Goal: Task Accomplishment & Management: Manage account settings

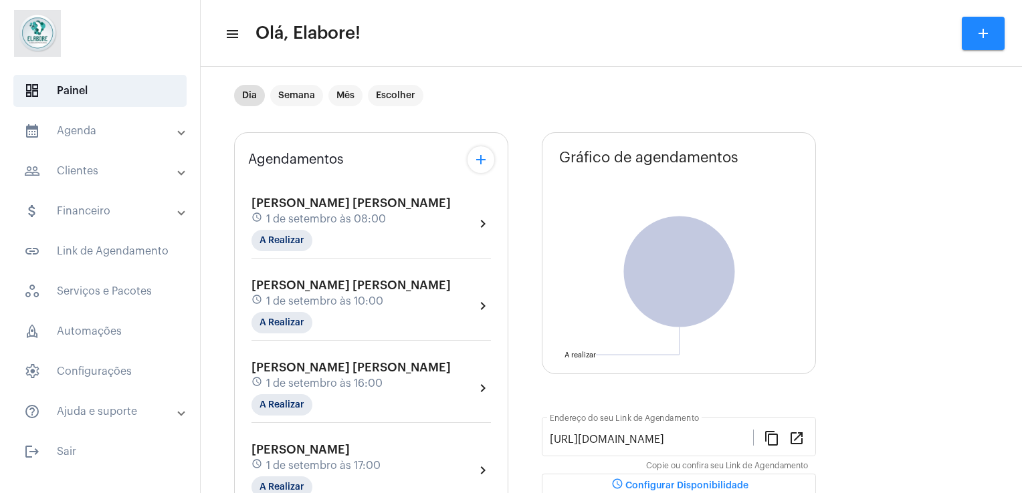
scroll to position [19, 0]
click at [362, 316] on div "[PERSON_NAME] [PERSON_NAME] schedule 1 de setembro às 10:00 A Realizar" at bounding box center [350, 305] width 199 height 55
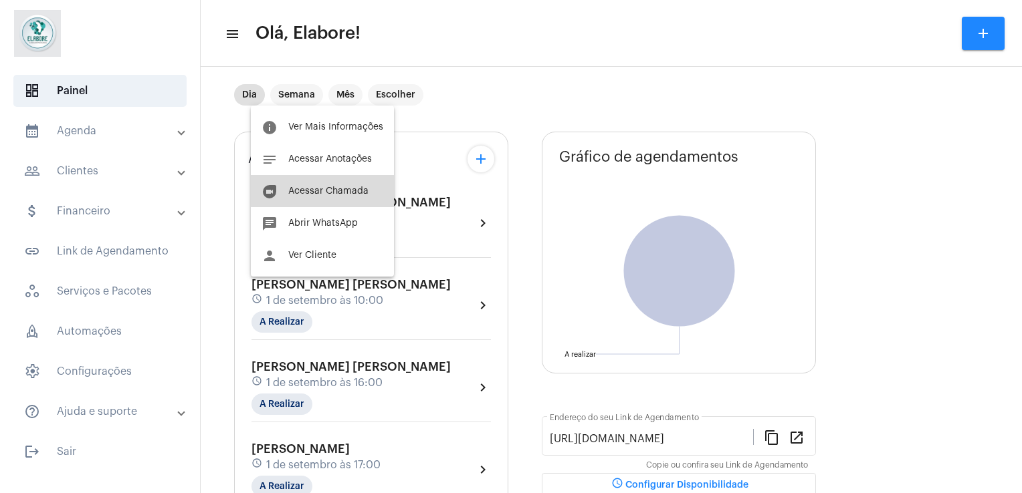
click at [346, 187] on span "Acessar Chamada" at bounding box center [328, 191] width 80 height 9
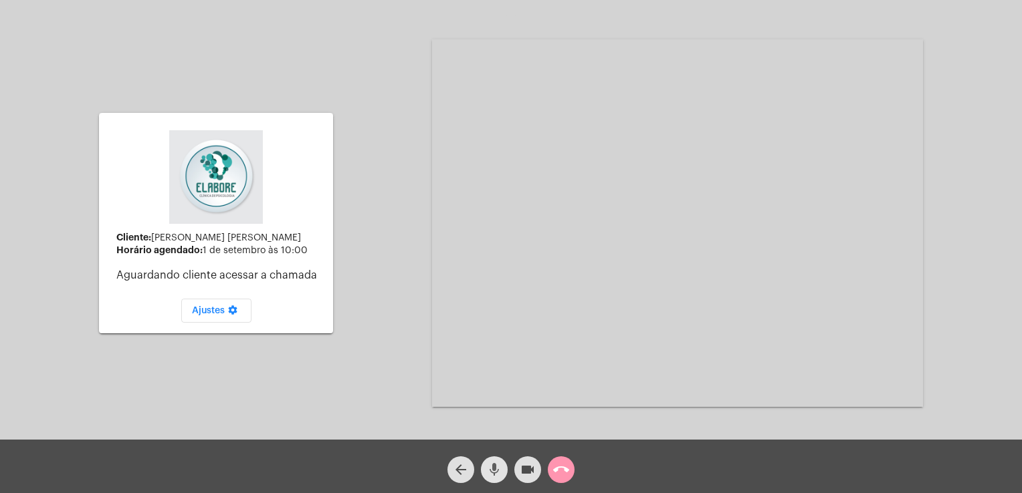
click at [491, 471] on mat-icon "mic" at bounding box center [494, 470] width 16 height 16
click at [523, 469] on mat-icon "videocam" at bounding box center [528, 470] width 16 height 16
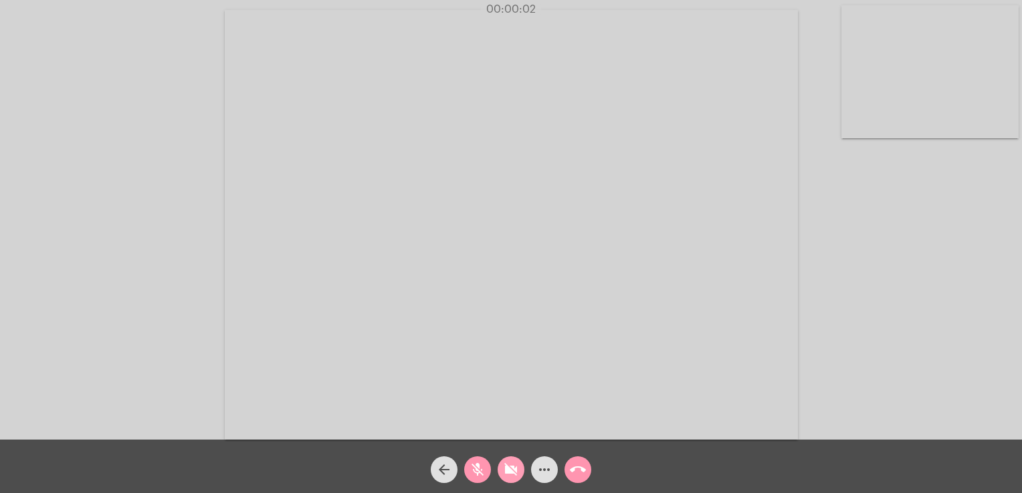
click at [511, 463] on mat-icon "videocam_off" at bounding box center [511, 470] width 16 height 16
click at [471, 473] on mat-icon "mic_off" at bounding box center [477, 470] width 16 height 16
click at [464, 401] on video at bounding box center [511, 225] width 573 height 430
click at [464, 401] on video at bounding box center [258, 223] width 491 height 368
click at [445, 475] on mat-icon "arrow_back" at bounding box center [444, 470] width 16 height 16
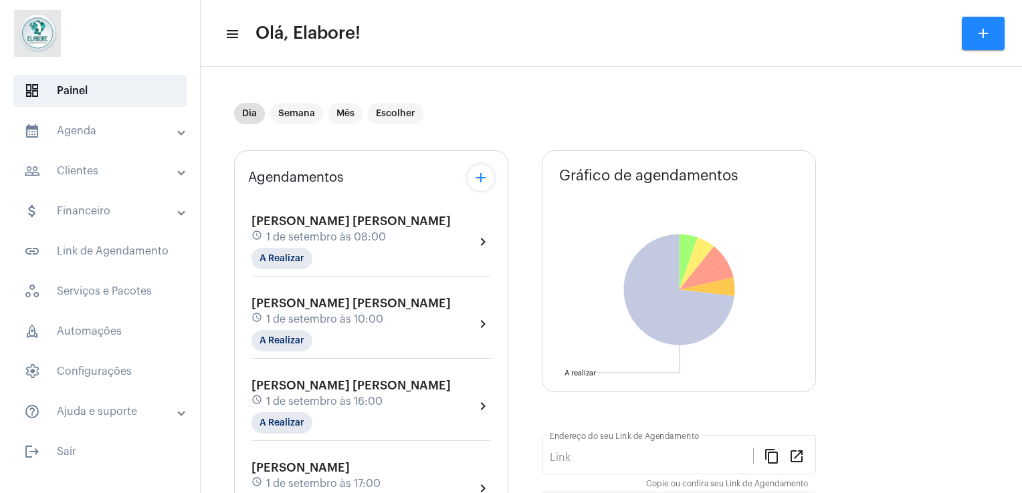
type input "[URL][DOMAIN_NAME]"
click at [404, 318] on div "schedule 1 de setembro às 10:00" at bounding box center [350, 319] width 199 height 15
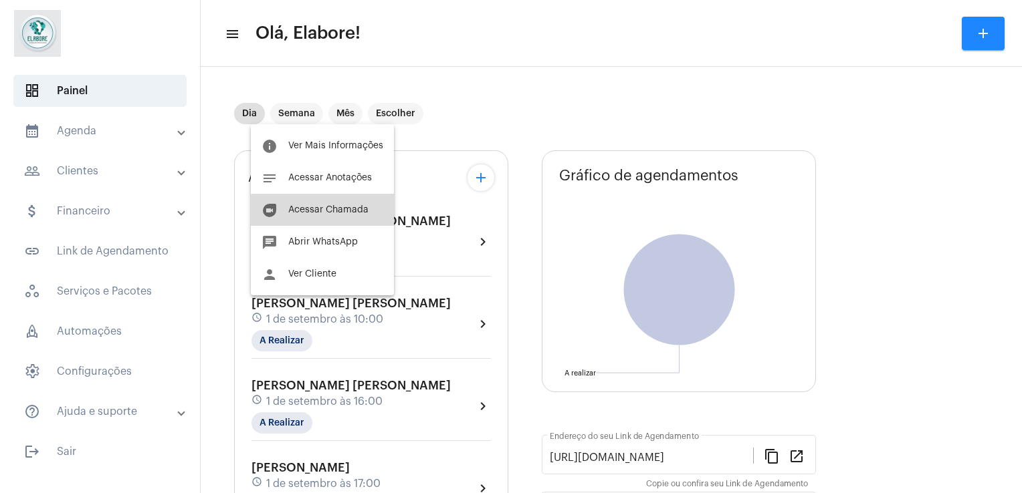
click at [333, 217] on button "duo [PERSON_NAME]" at bounding box center [322, 210] width 143 height 32
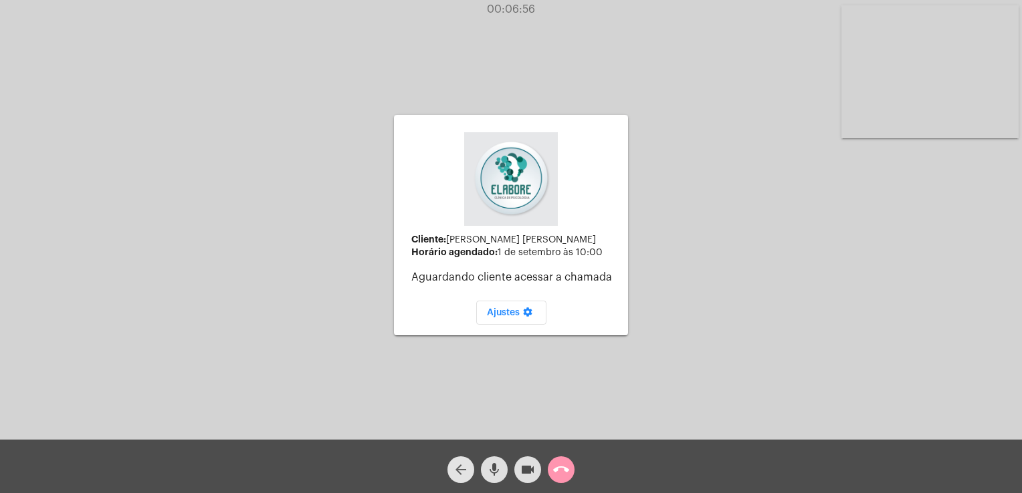
click at [453, 467] on mat-icon "arrow_back" at bounding box center [461, 470] width 16 height 16
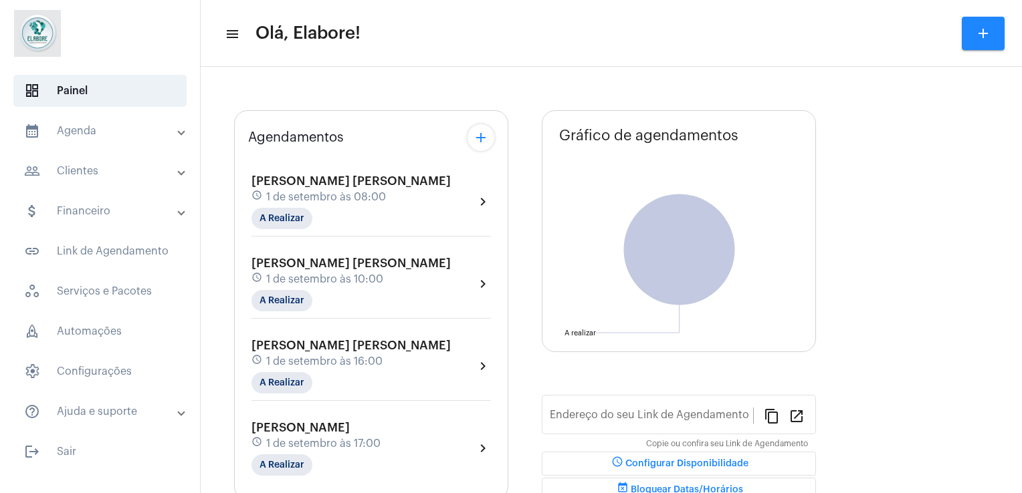
type input "[URL][DOMAIN_NAME]"
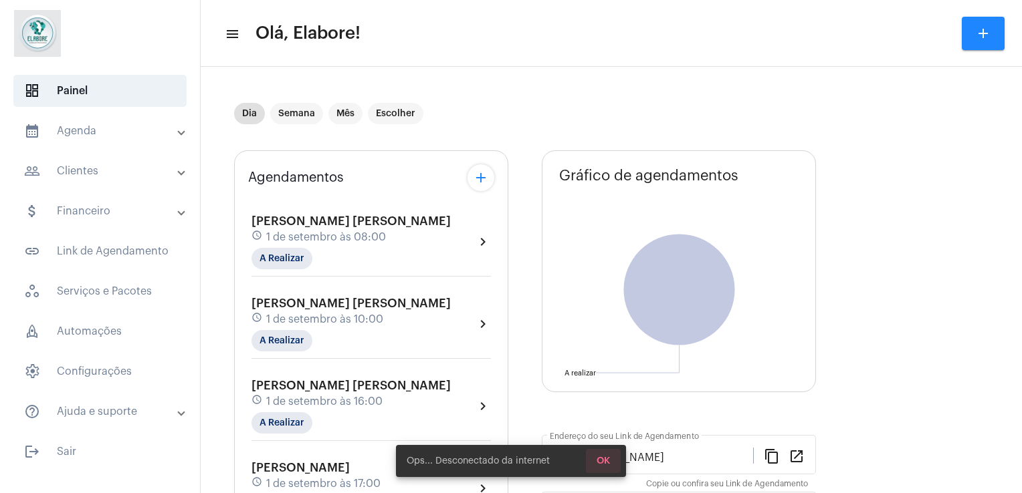
click at [602, 467] on button "OK" at bounding box center [603, 461] width 35 height 24
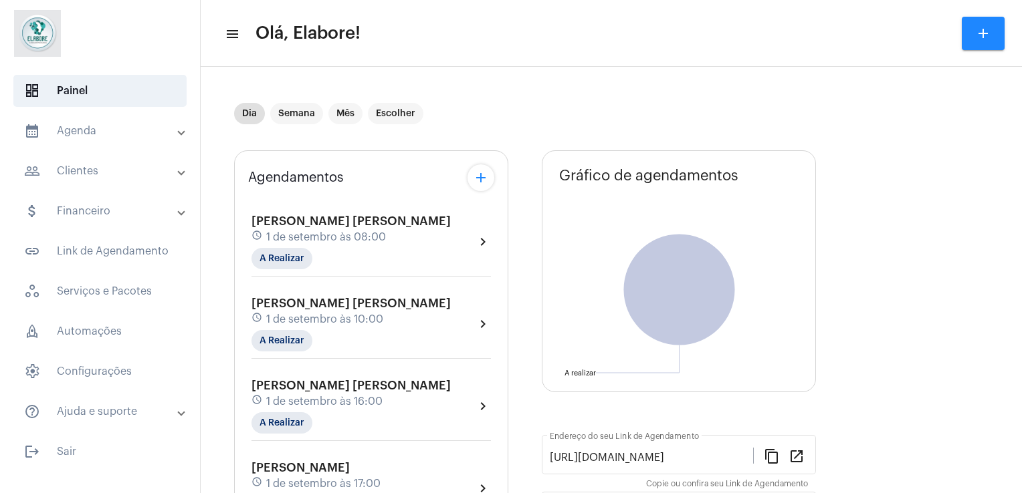
click at [313, 312] on div "schedule 1 de setembro às 10:00" at bounding box center [350, 319] width 199 height 15
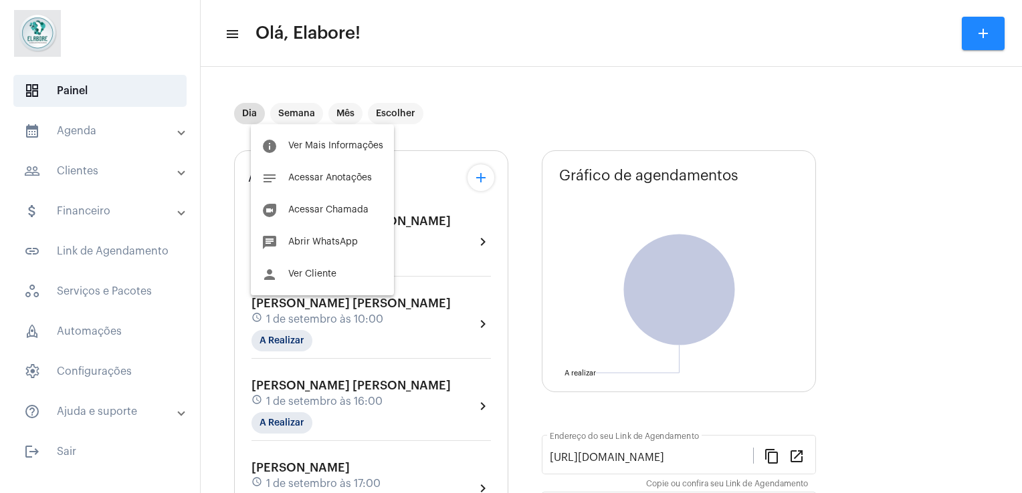
click at [538, 71] on div at bounding box center [511, 246] width 1022 height 493
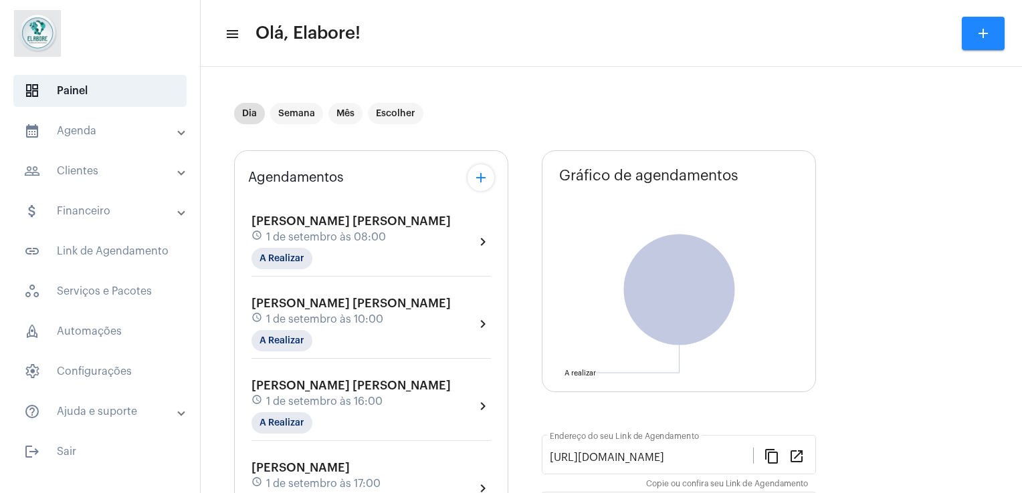
click at [379, 317] on span "1 de setembro às 10:00" at bounding box center [324, 320] width 117 height 12
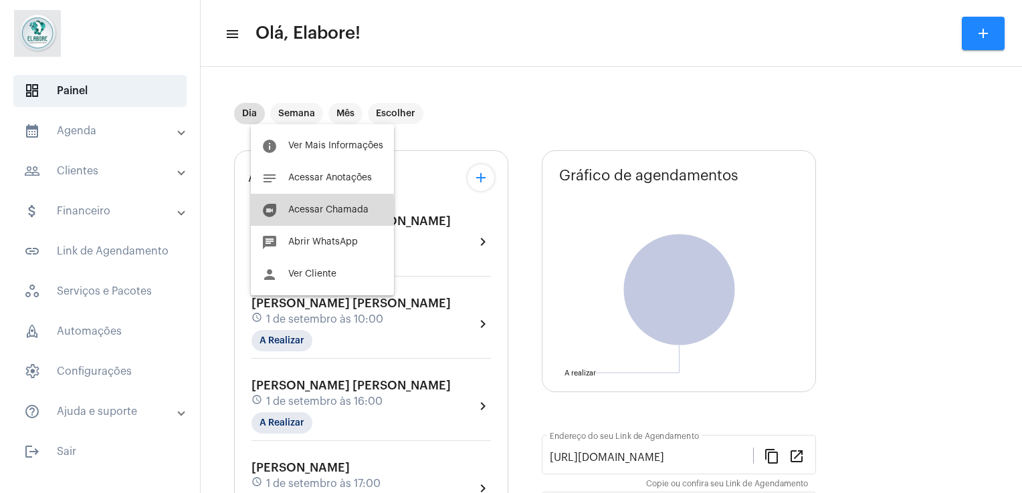
click at [316, 212] on span "Acessar Chamada" at bounding box center [328, 209] width 80 height 9
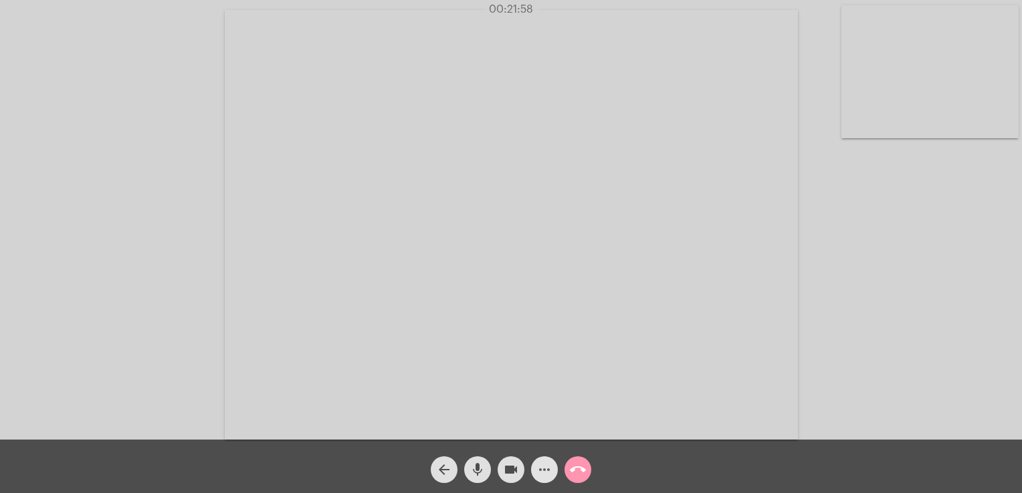
click at [548, 469] on mat-icon "more_horiz" at bounding box center [544, 470] width 16 height 16
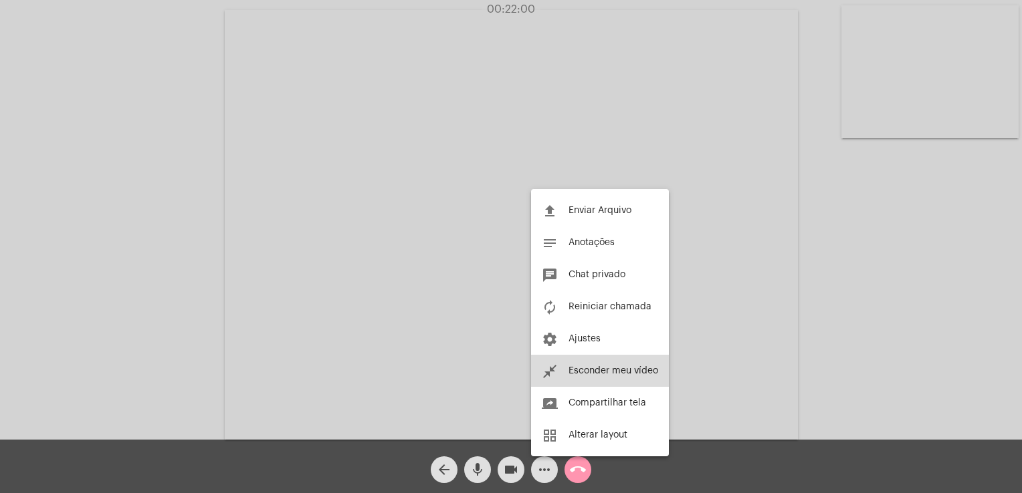
click at [604, 368] on span "Esconder meu vídeo" at bounding box center [613, 370] width 90 height 9
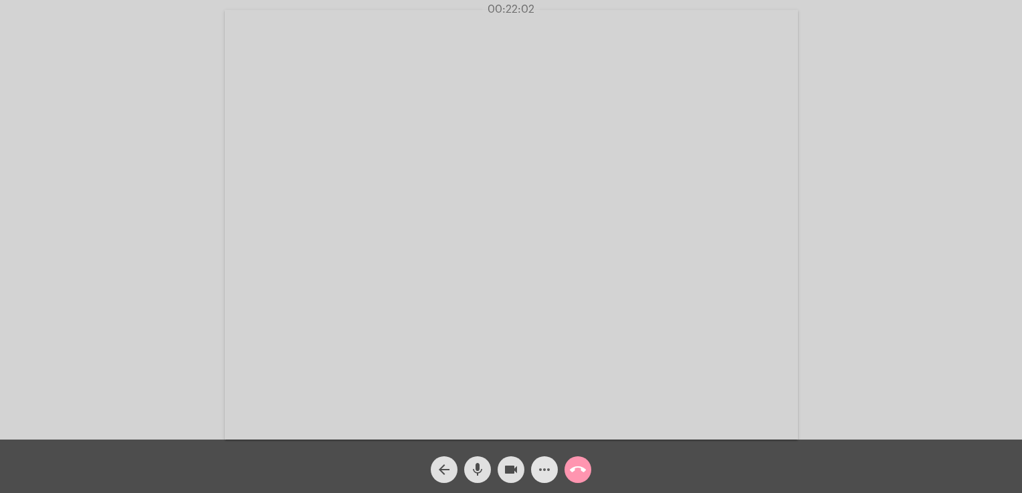
click at [542, 477] on mat-icon "more_horiz" at bounding box center [544, 470] width 16 height 16
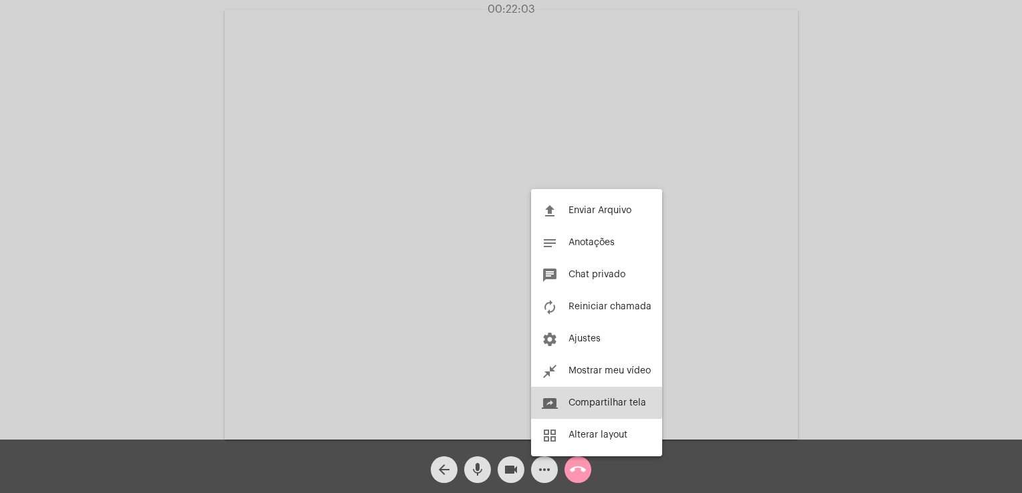
click at [582, 396] on button "screen_share Compartilhar tela" at bounding box center [596, 403] width 131 height 32
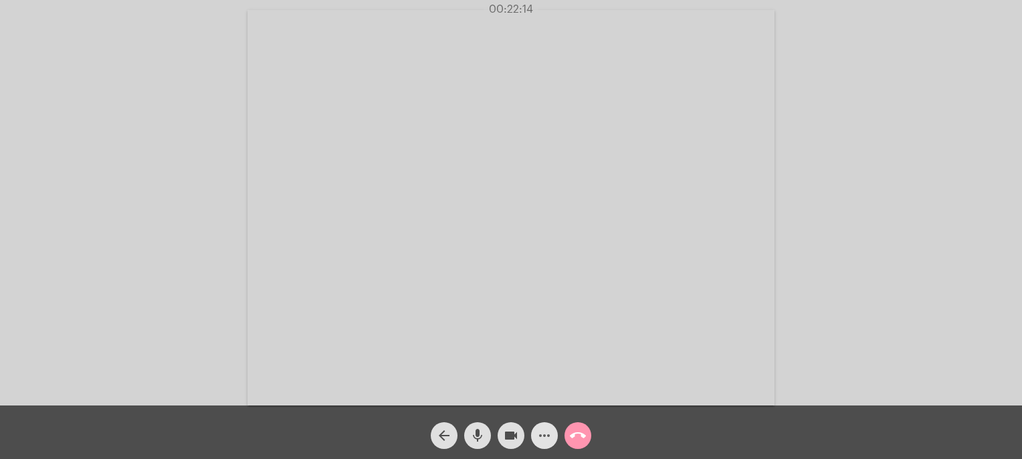
click at [545, 429] on mat-icon "more_horiz" at bounding box center [544, 435] width 16 height 16
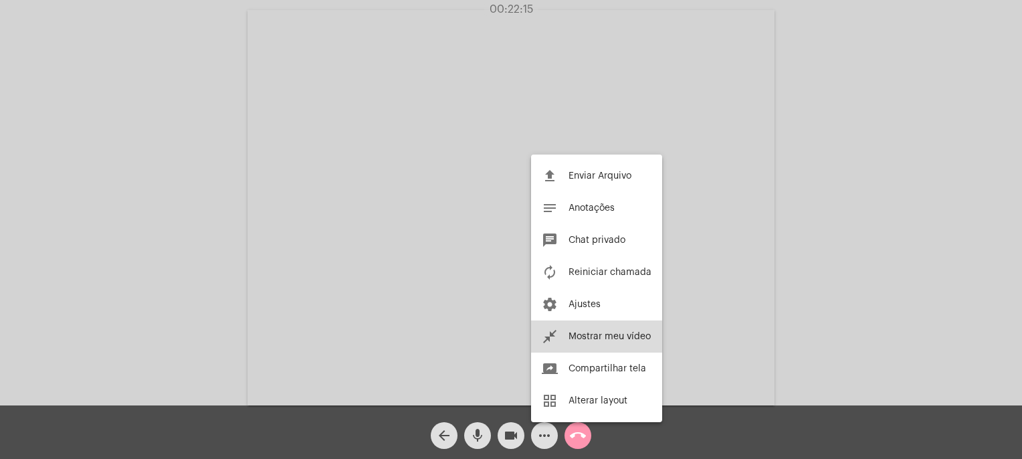
click at [633, 329] on button "close_fullscreen Mostrar meu vídeo" at bounding box center [596, 336] width 131 height 32
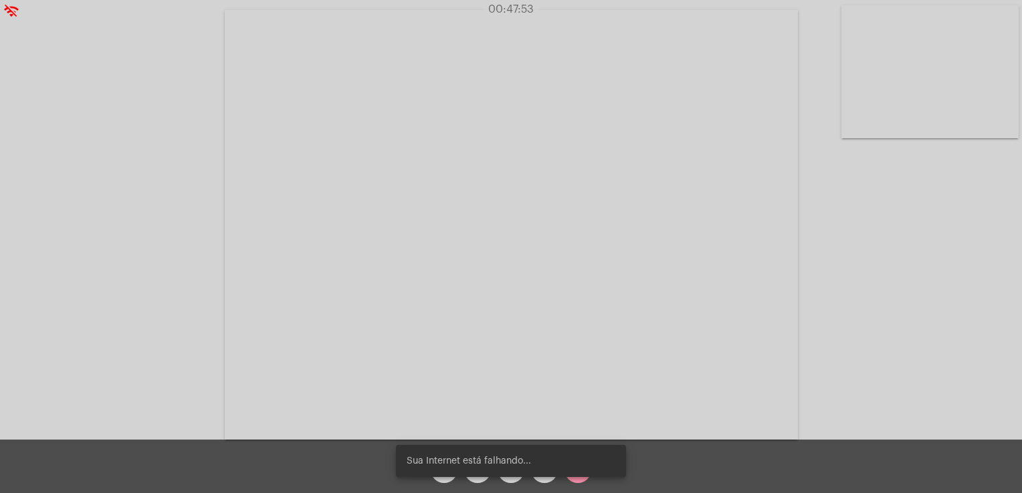
click at [633, 158] on video at bounding box center [511, 225] width 573 height 430
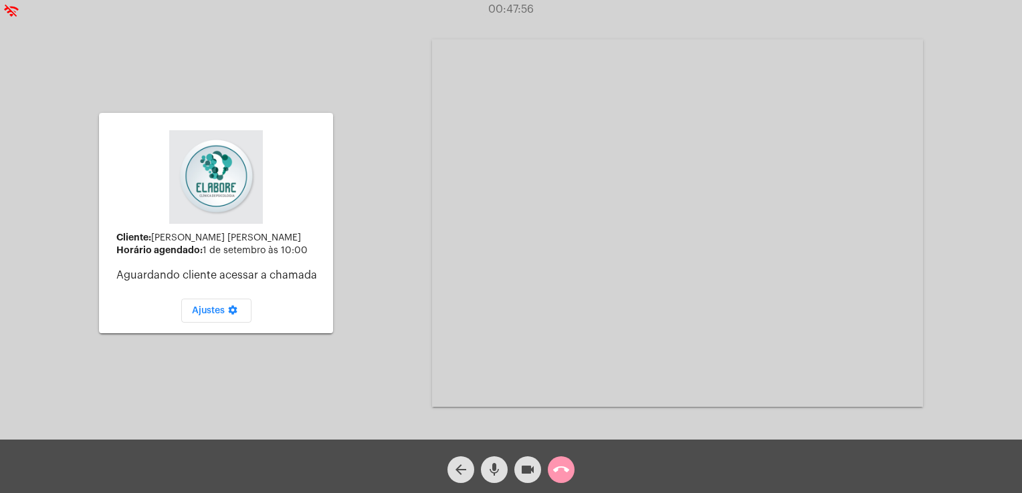
click at [458, 477] on mat-icon "arrow_back" at bounding box center [461, 470] width 16 height 16
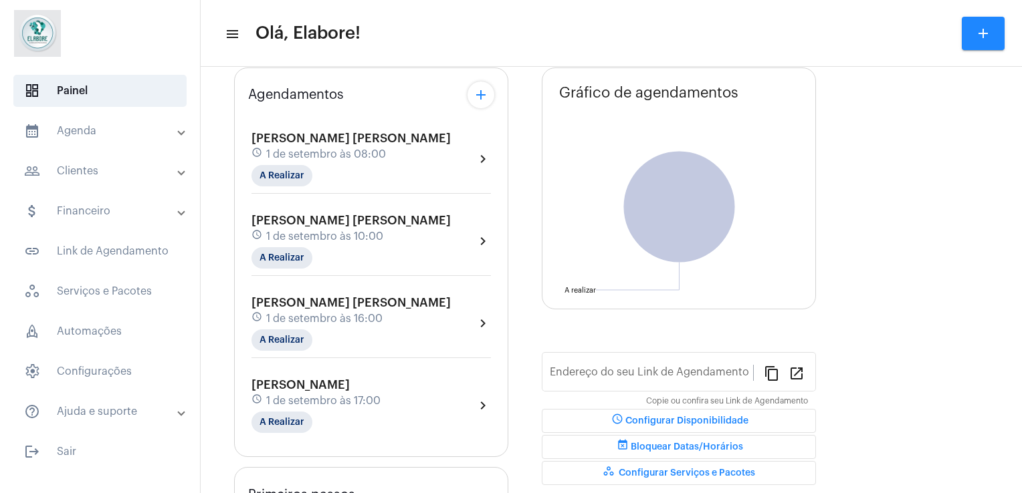
scroll to position [39, 0]
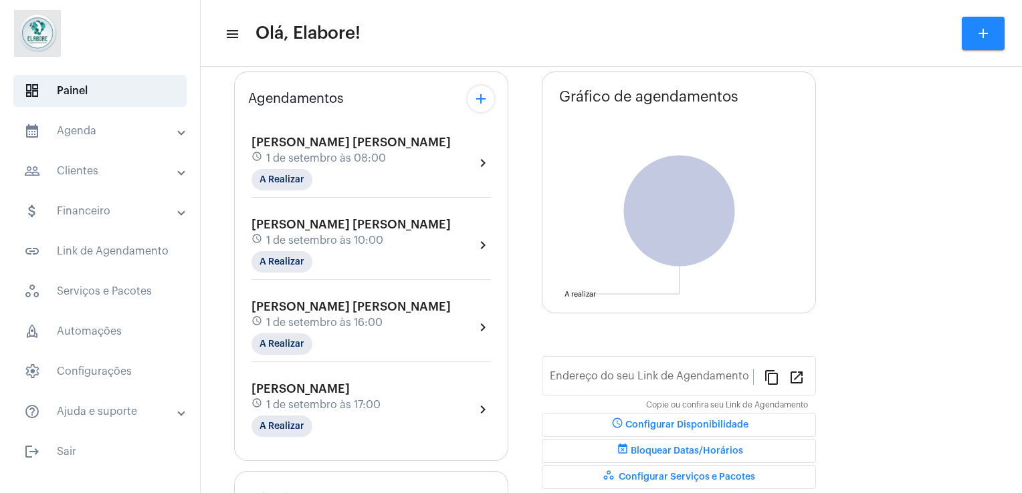
click at [417, 239] on div "schedule 1 de setembro às 10:00" at bounding box center [350, 240] width 199 height 15
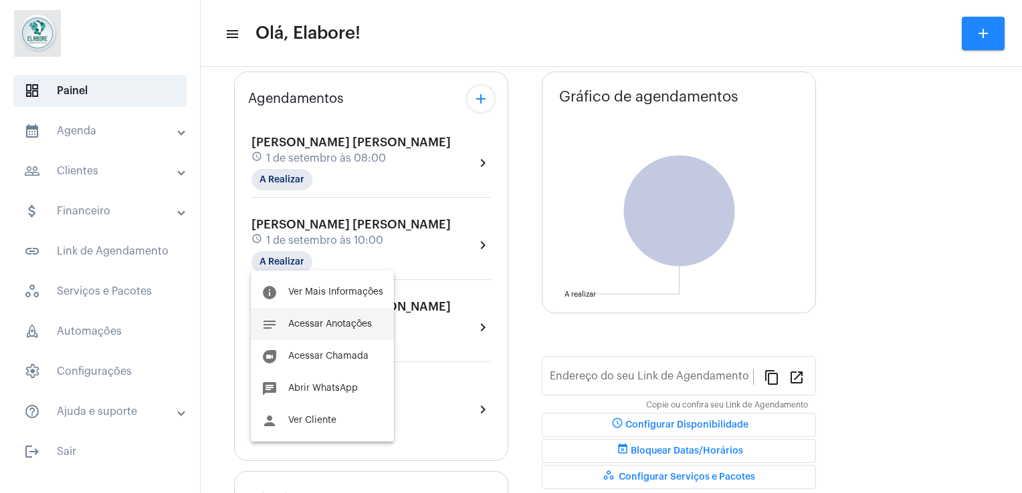
type input "[URL][DOMAIN_NAME]"
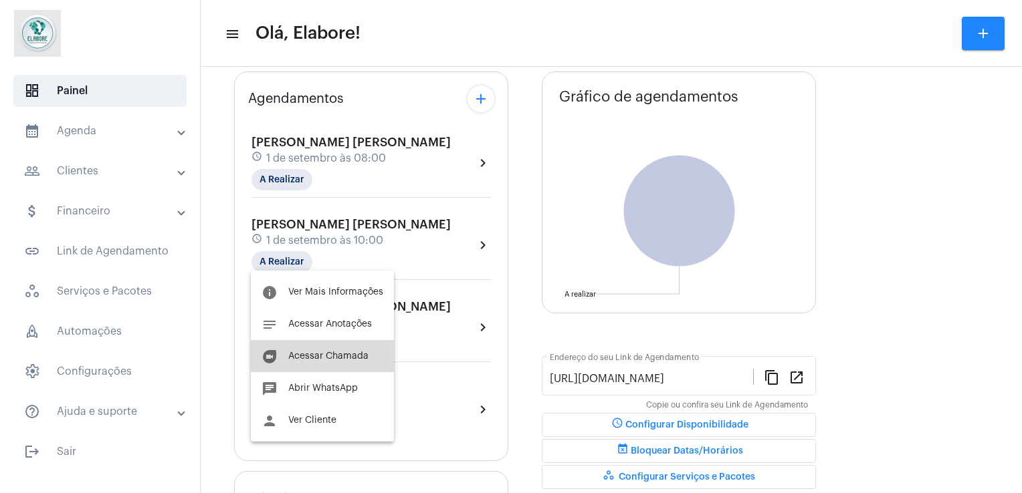
click at [369, 370] on button "duo [PERSON_NAME]" at bounding box center [322, 356] width 143 height 32
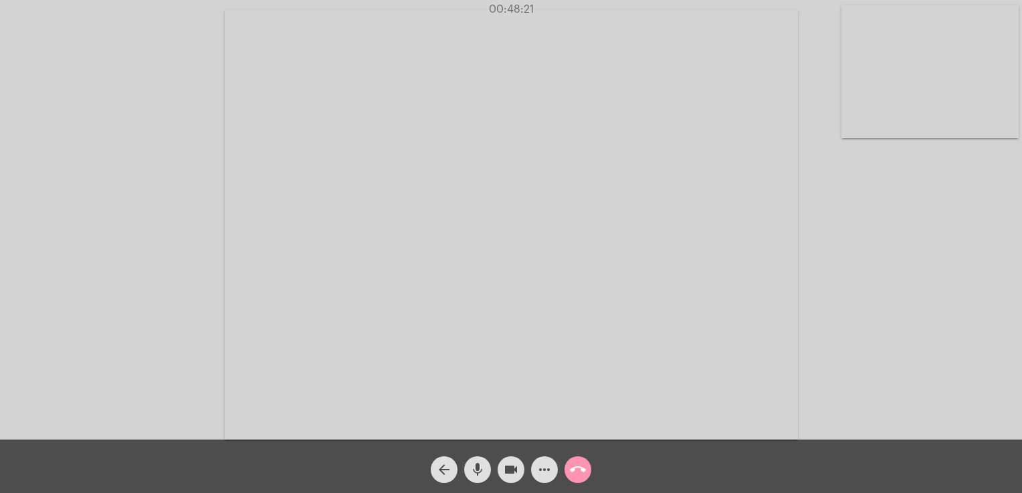
click at [455, 483] on div "arrow_back" at bounding box center [443, 466] width 33 height 33
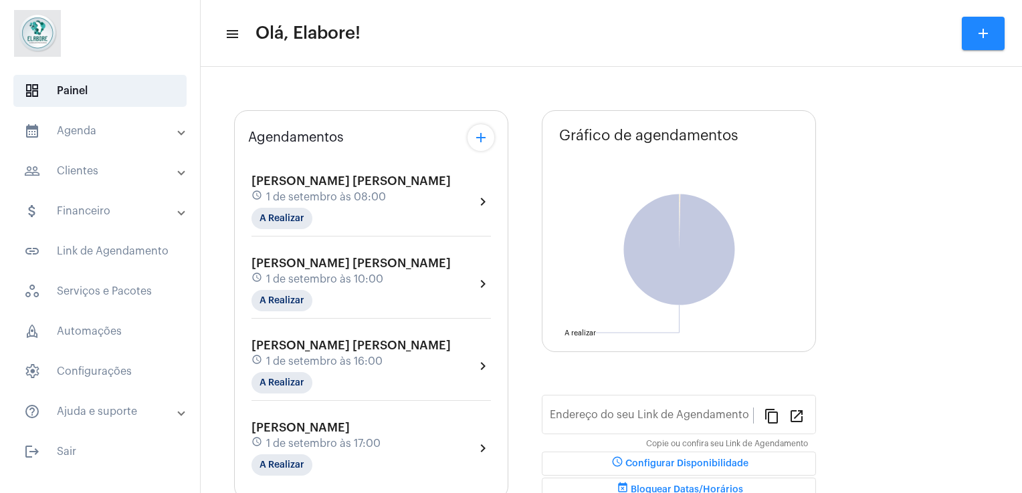
type input "[URL][DOMAIN_NAME]"
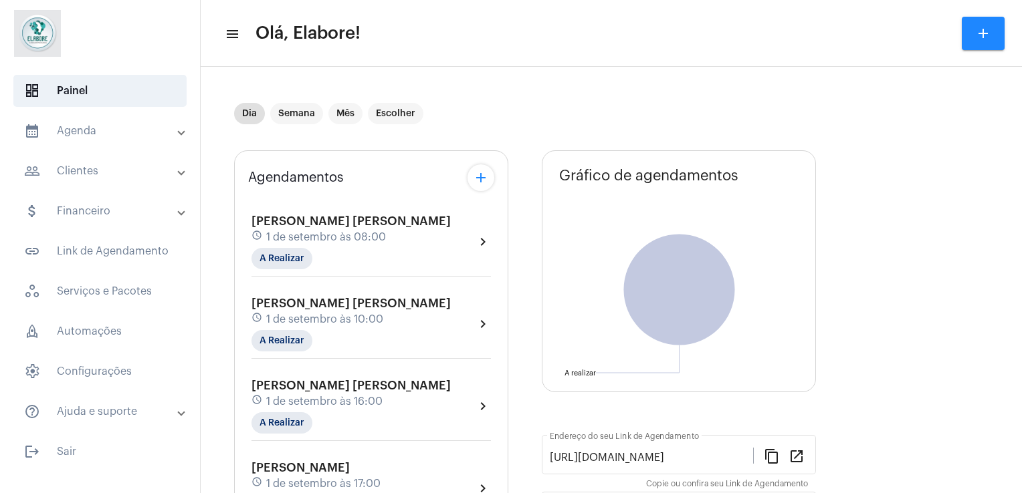
click at [423, 282] on div "[PERSON_NAME] [PERSON_NAME] schedule 1 de setembro às 08:00 A Realizar chevron_…" at bounding box center [371, 359] width 246 height 322
click at [419, 304] on span "[PERSON_NAME] [PERSON_NAME]" at bounding box center [350, 304] width 199 height 12
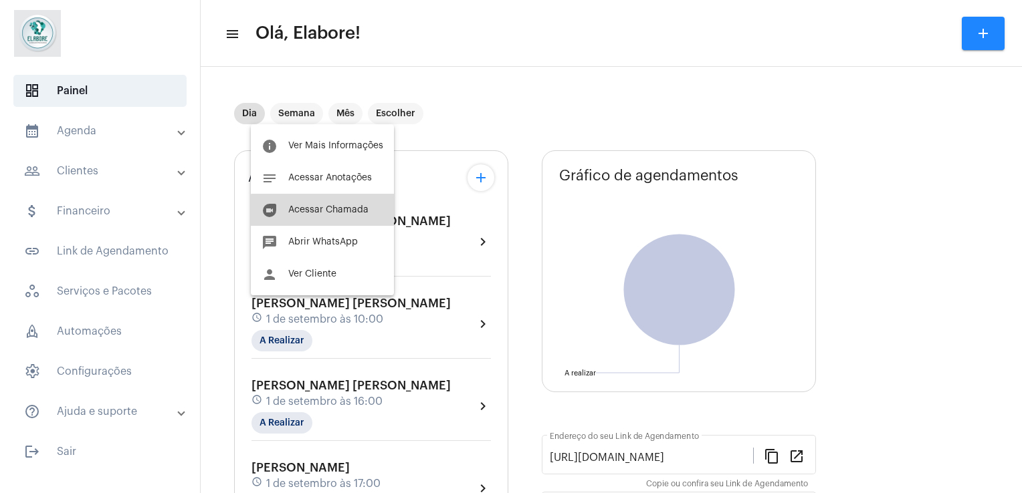
click at [348, 221] on button "duo [PERSON_NAME]" at bounding box center [322, 210] width 143 height 32
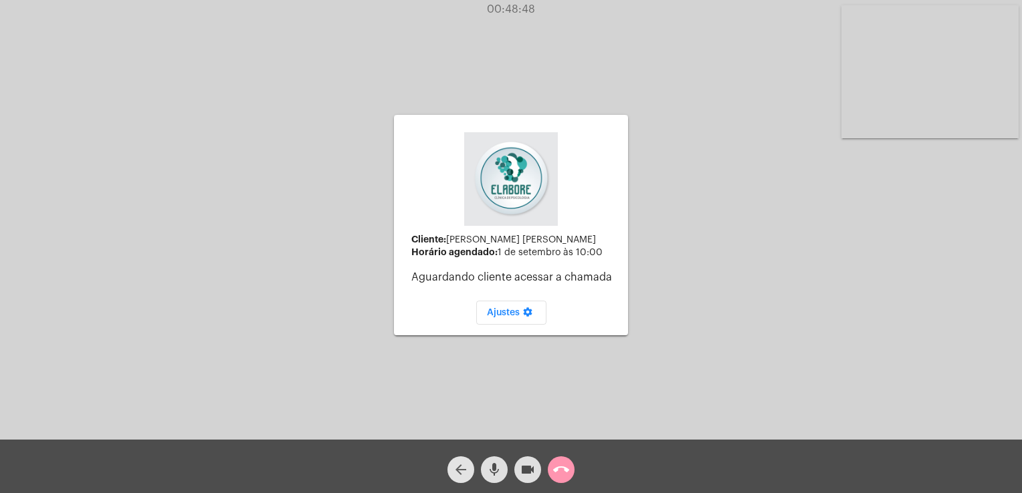
click at [461, 477] on mat-icon "arrow_back" at bounding box center [461, 470] width 16 height 16
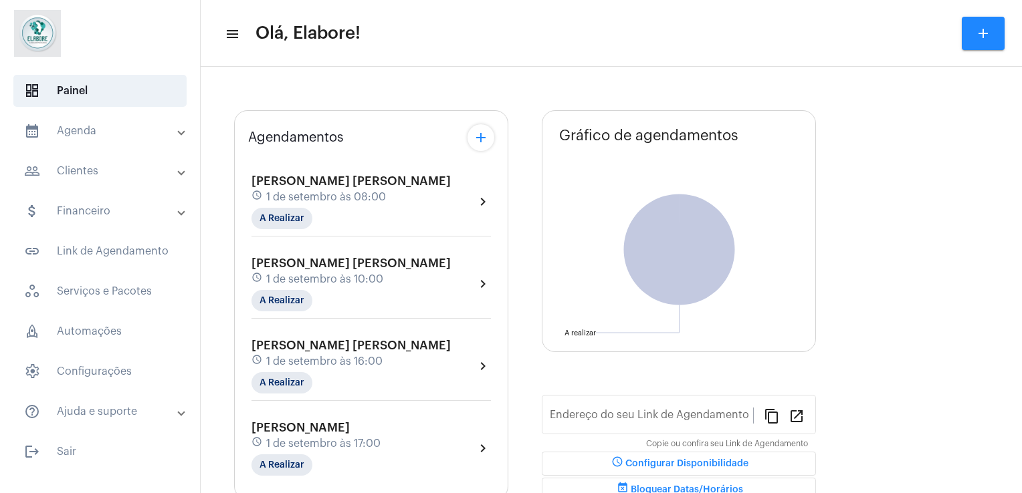
type input "[URL][DOMAIN_NAME]"
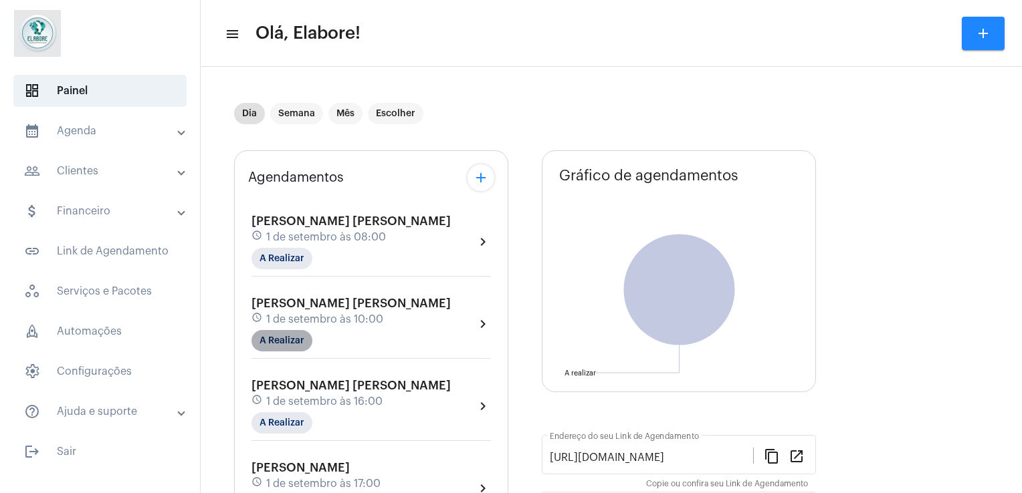
click at [276, 346] on mat-chip "A Realizar" at bounding box center [281, 340] width 61 height 21
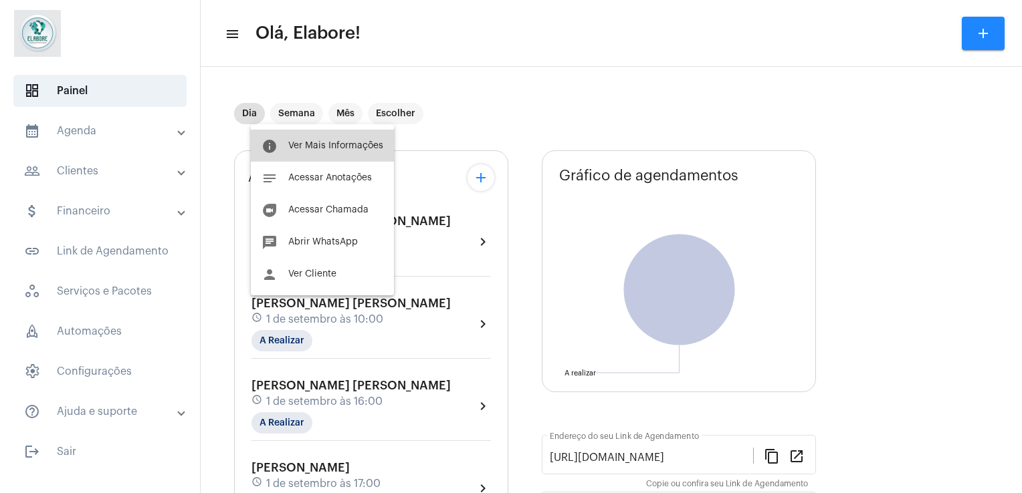
click at [341, 148] on span "Ver Mais Informações" at bounding box center [335, 145] width 95 height 9
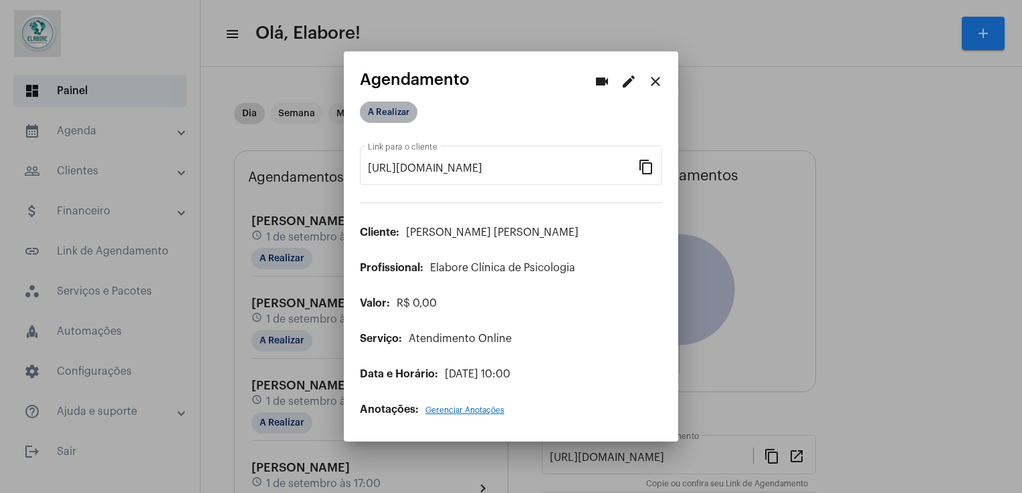
click at [407, 106] on mat-chip "A Realizar" at bounding box center [389, 112] width 58 height 21
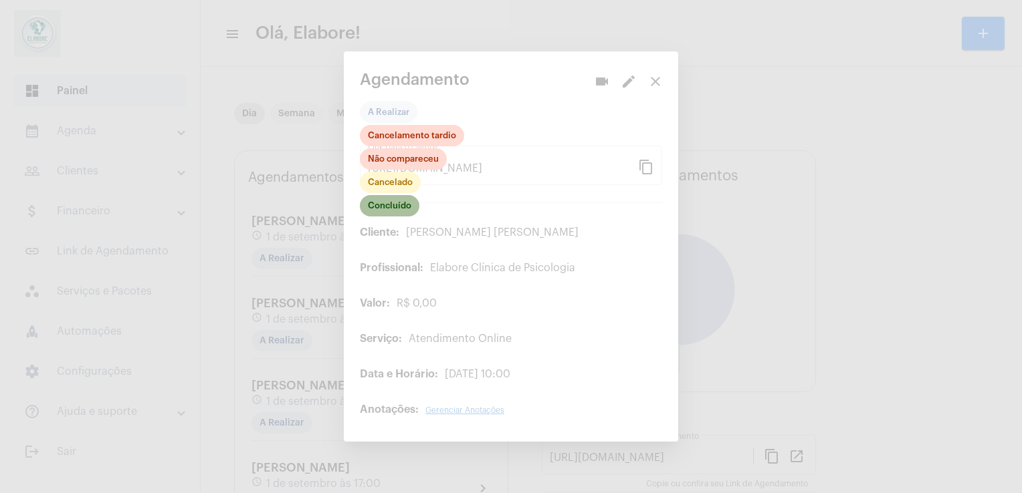
click at [407, 207] on mat-chip "Concluído" at bounding box center [390, 205] width 60 height 21
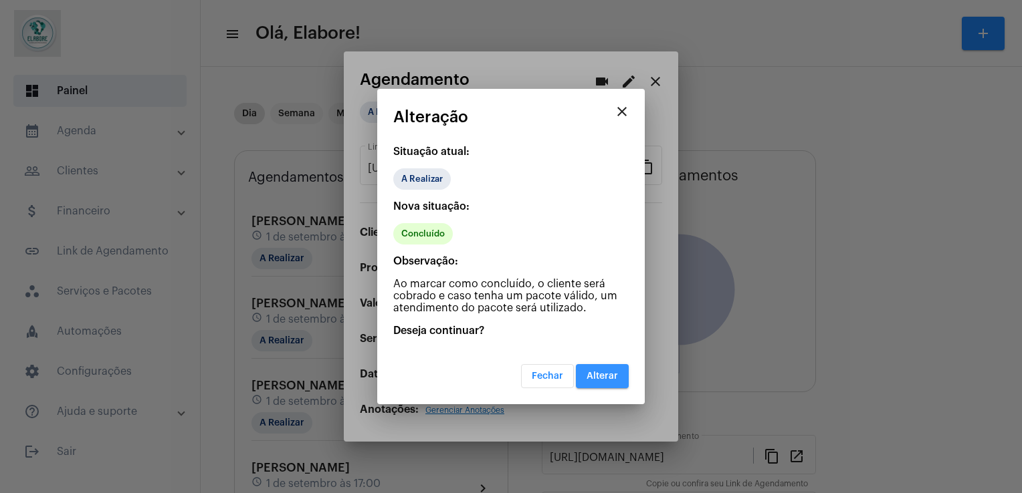
click at [614, 374] on span "Alterar" at bounding box center [601, 376] width 31 height 9
